Goal: Information Seeking & Learning: Learn about a topic

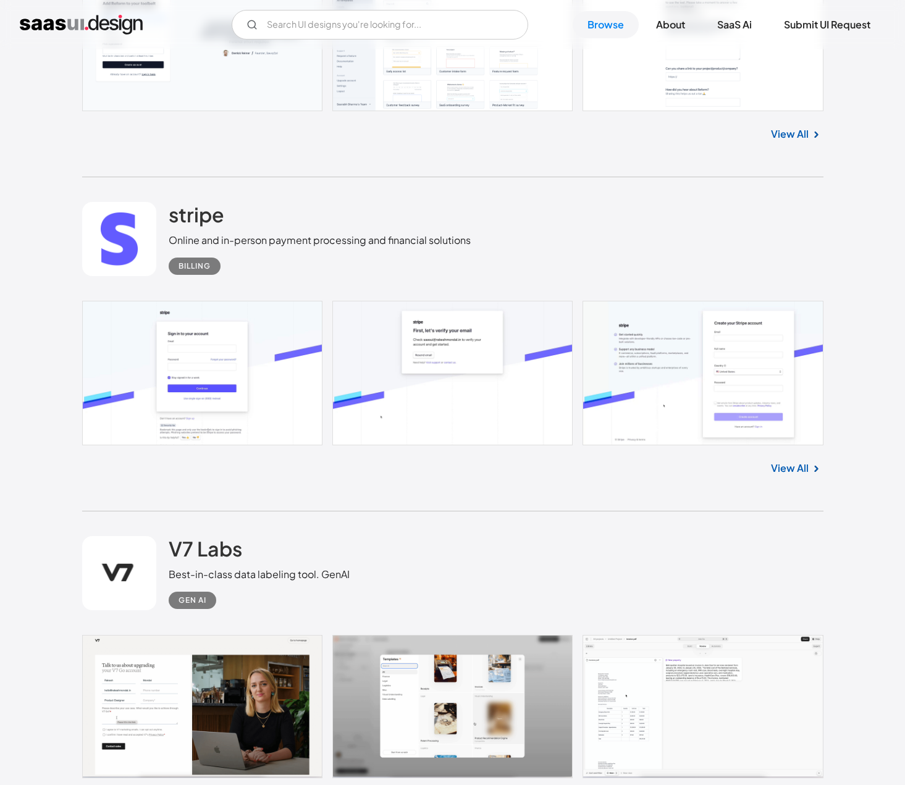
scroll to position [1050, 0]
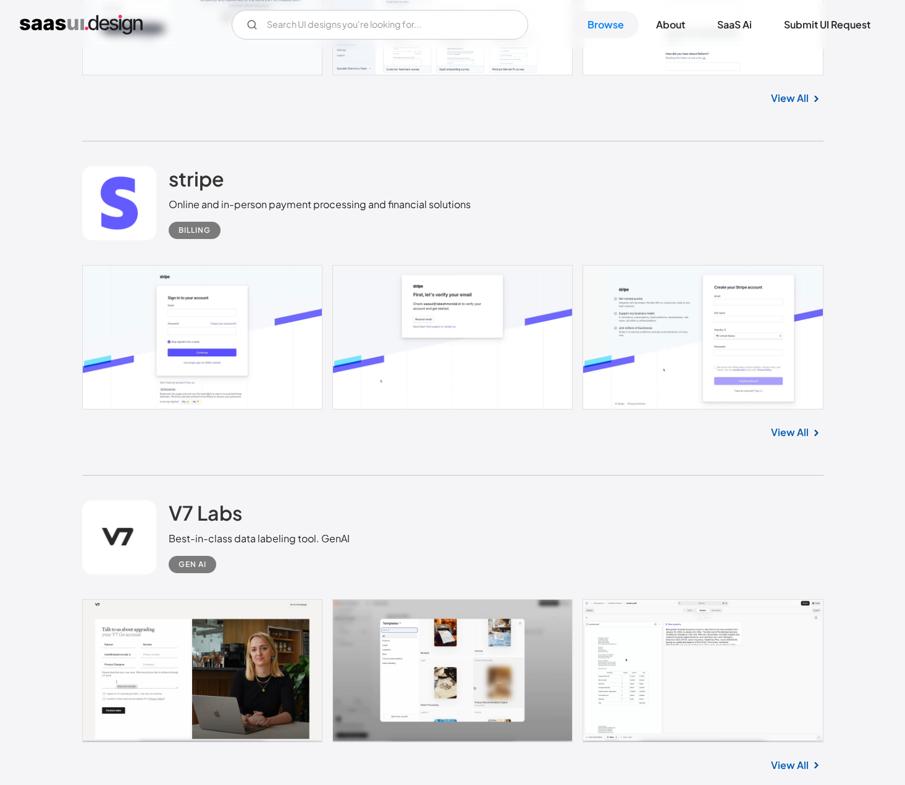
click at [804, 424] on div "View All" at bounding box center [452, 430] width 741 height 41
click at [804, 426] on link "View All" at bounding box center [790, 432] width 38 height 15
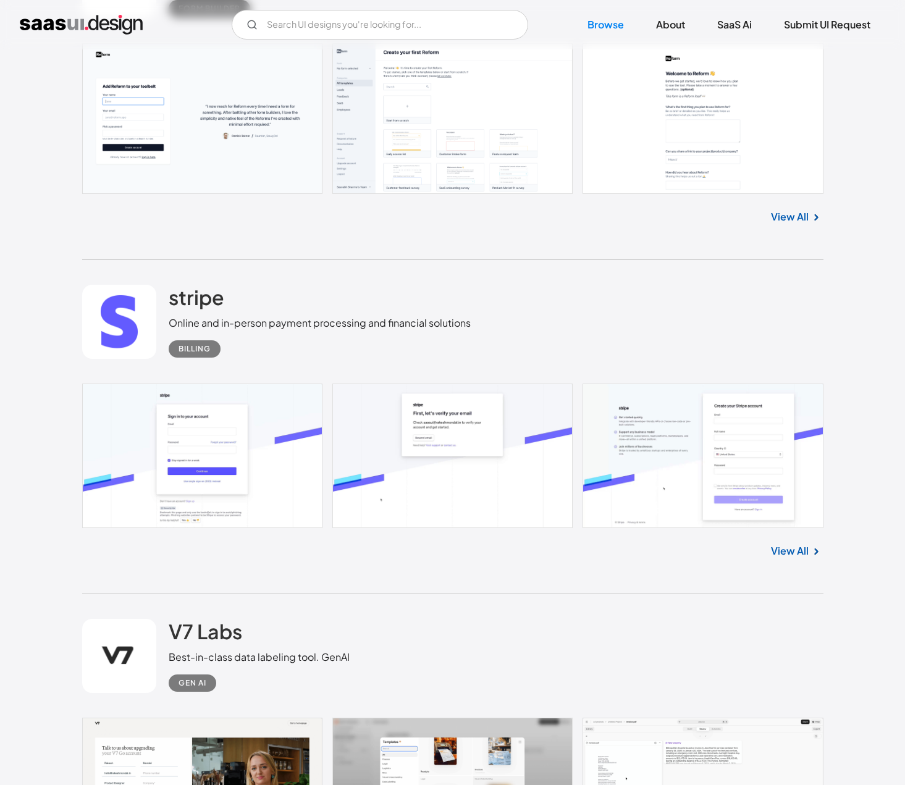
scroll to position [927, 0]
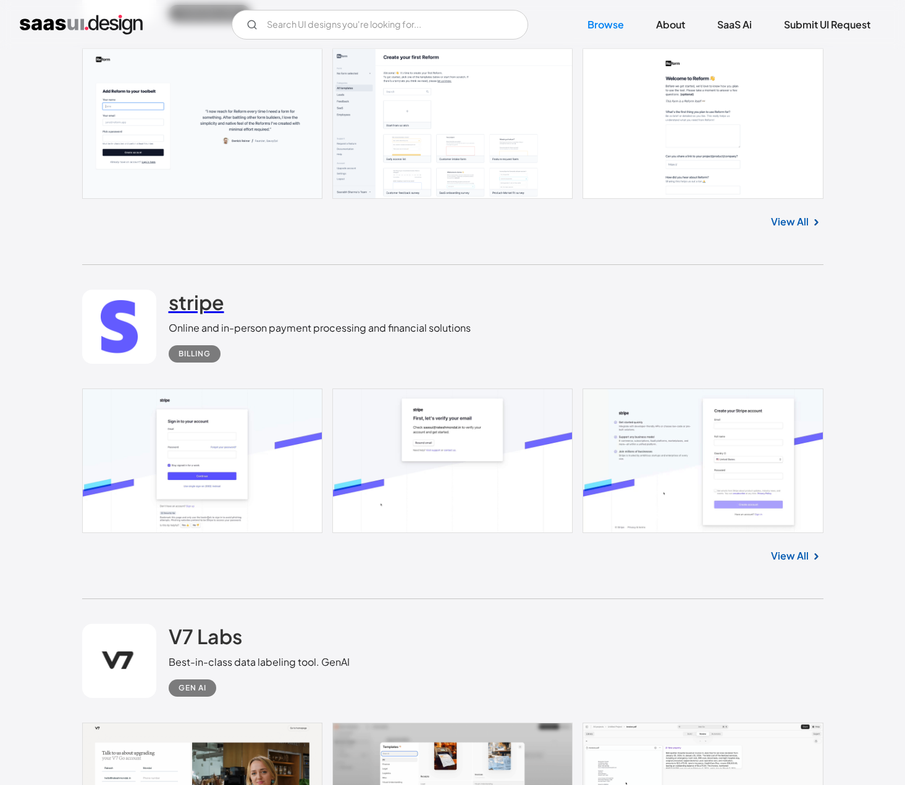
click at [203, 299] on h2 "stripe" at bounding box center [197, 302] width 56 height 25
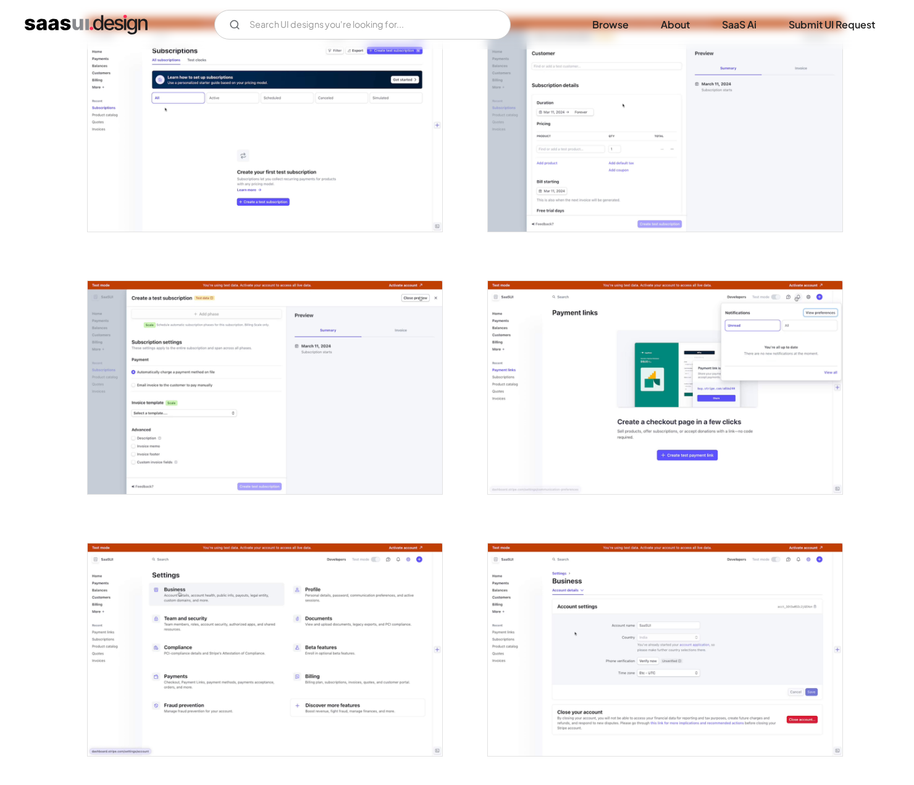
scroll to position [2261, 0]
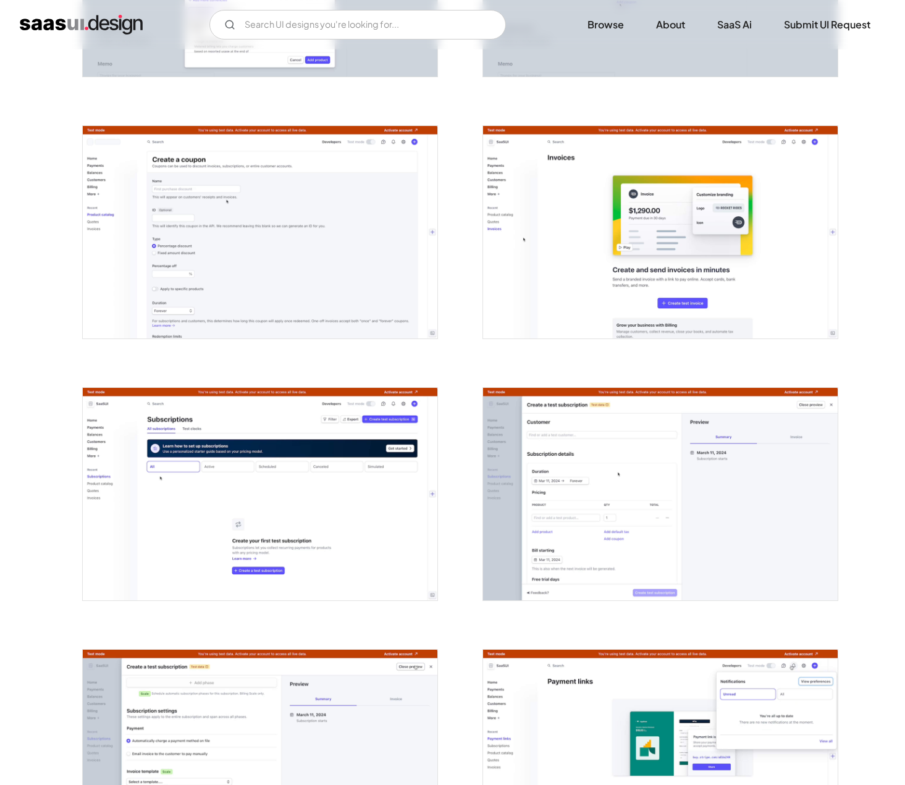
click at [280, 501] on img "open lightbox" at bounding box center [260, 494] width 355 height 213
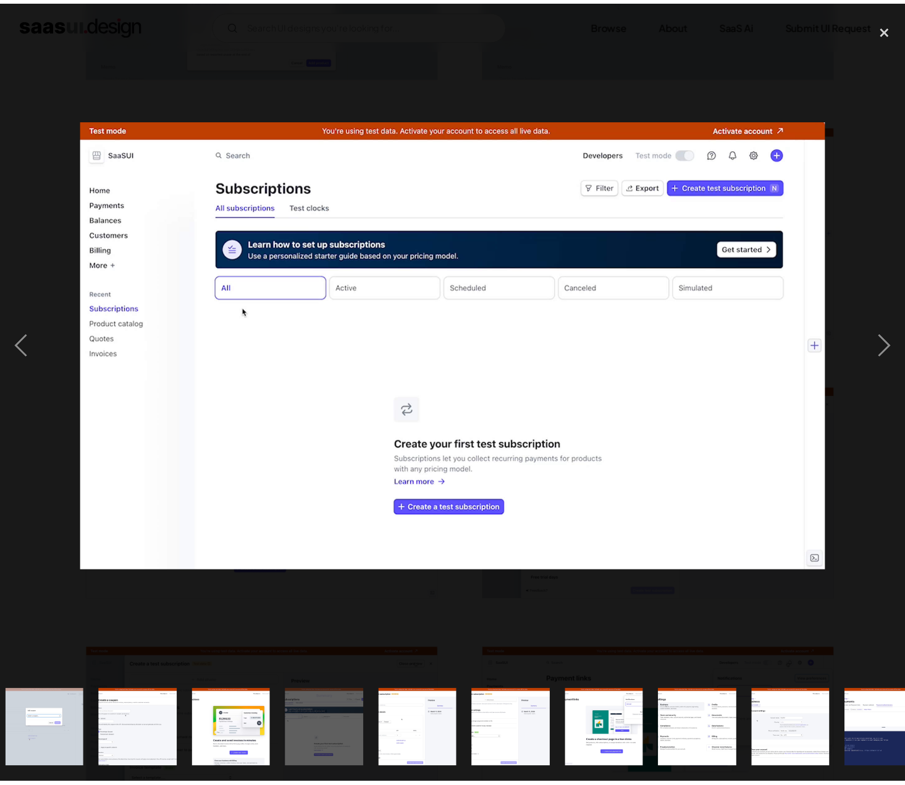
scroll to position [0, 1457]
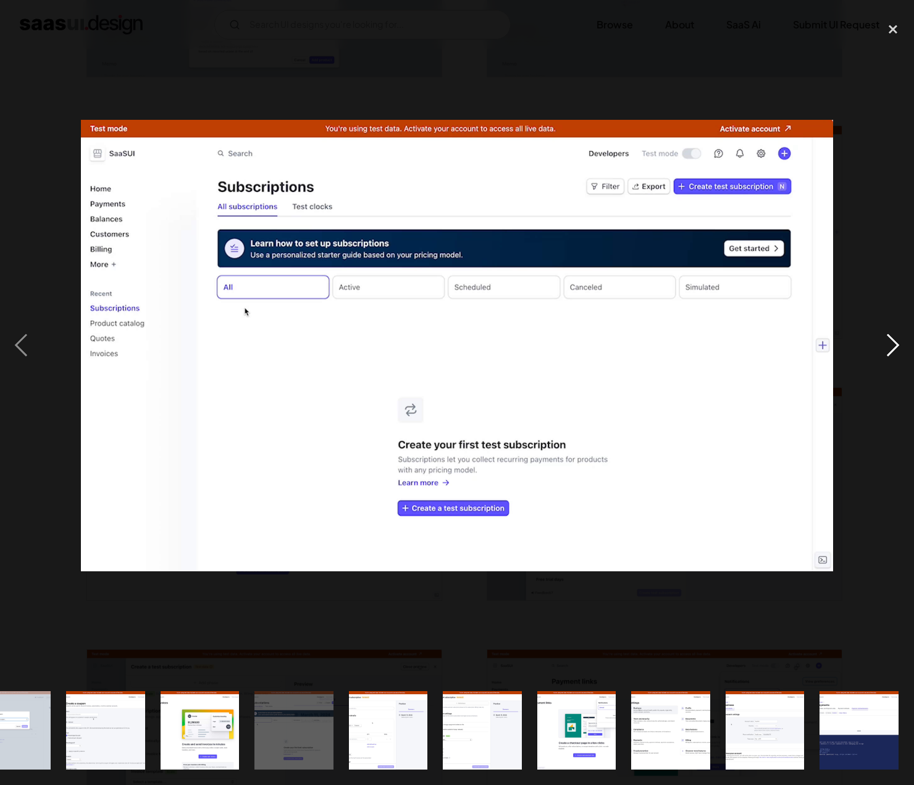
click at [879, 234] on div "next image" at bounding box center [893, 345] width 42 height 660
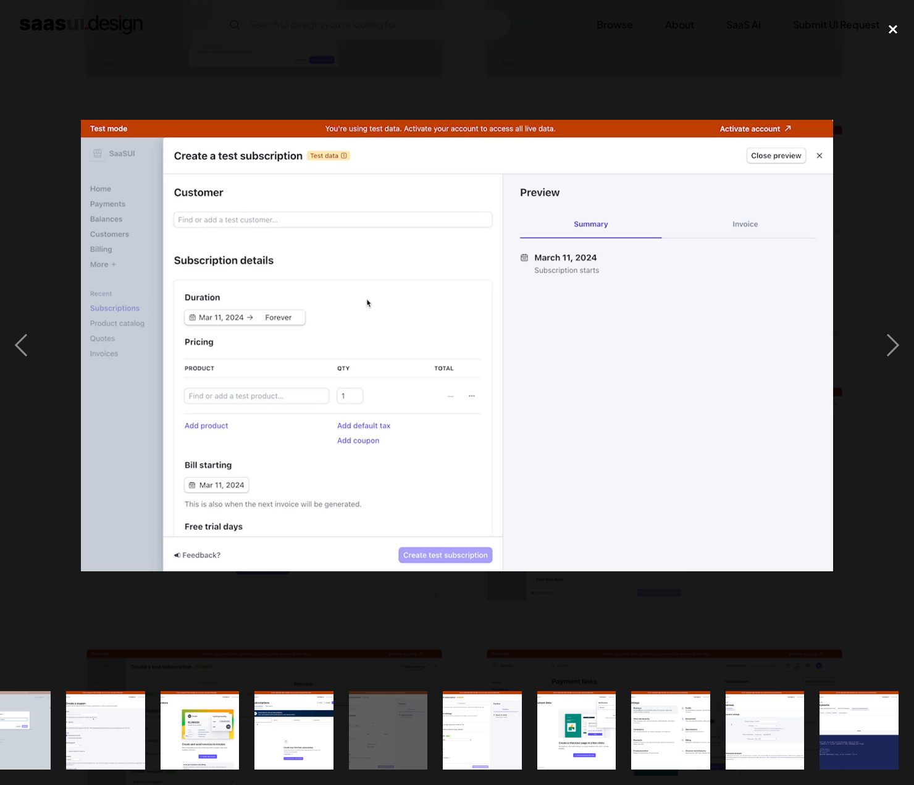
click at [888, 28] on div "close lightbox" at bounding box center [893, 28] width 42 height 27
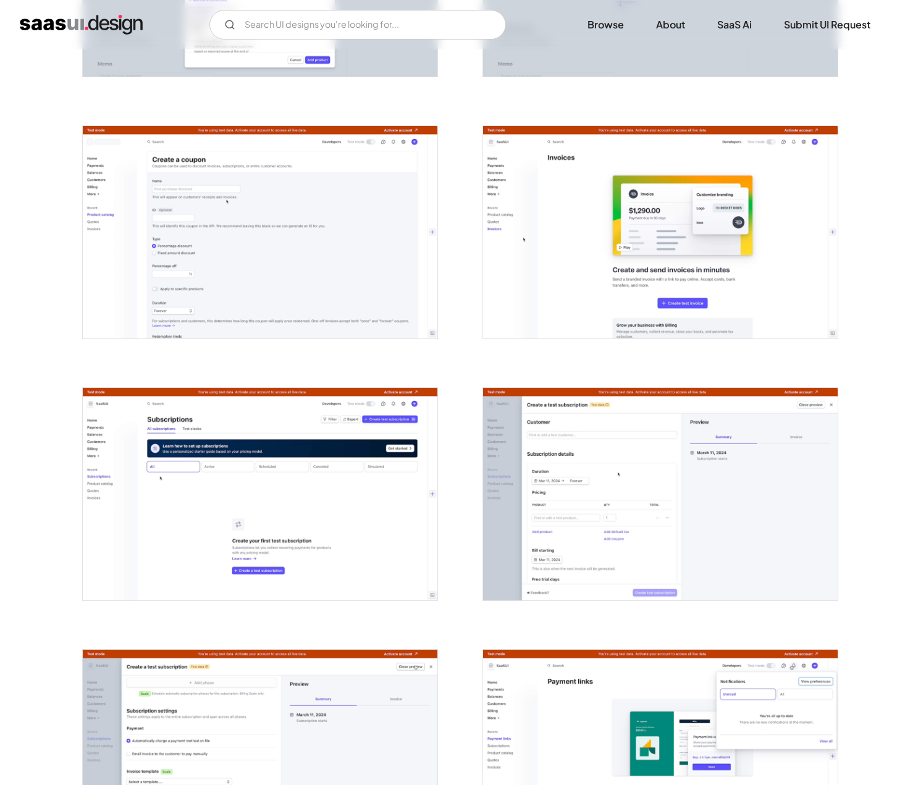
scroll to position [0, 0]
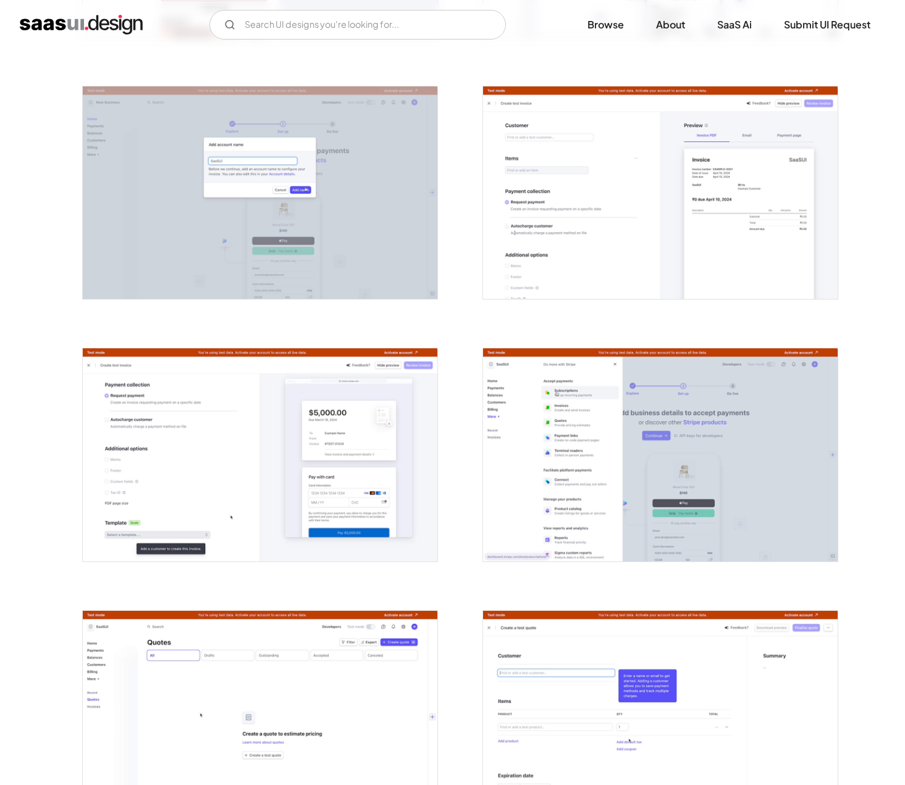
scroll to position [1421, 0]
